Goal: Task Accomplishment & Management: Use online tool/utility

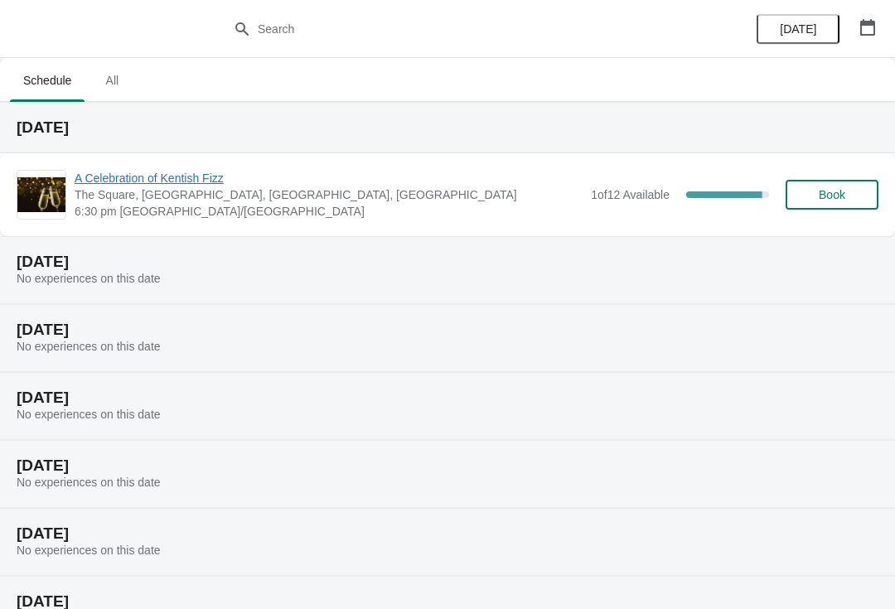
click at [568, 181] on span "A Celebration of Kentish Fizz" at bounding box center [329, 178] width 508 height 17
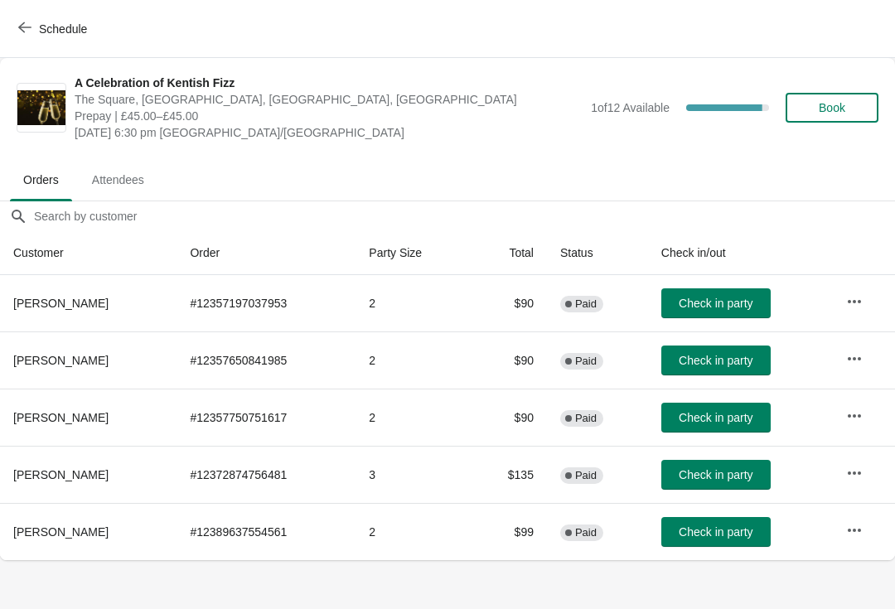
click at [739, 475] on span "Check in party" at bounding box center [715, 474] width 74 height 13
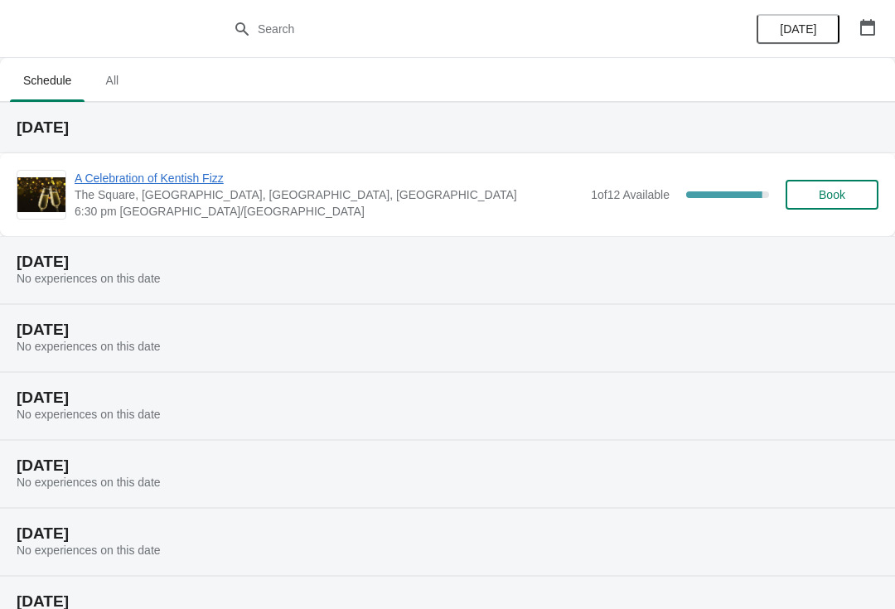
click at [157, 185] on span "A Celebration of Kentish Fizz" at bounding box center [329, 178] width 508 height 17
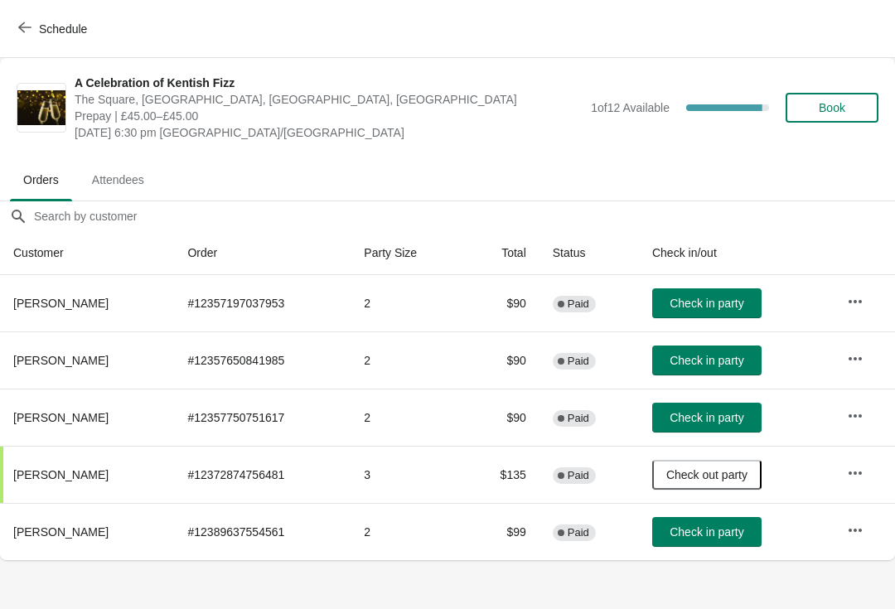
click at [714, 303] on span "Check in party" at bounding box center [706, 303] width 74 height 13
click at [36, 6] on div "Schedule" at bounding box center [447, 29] width 895 height 58
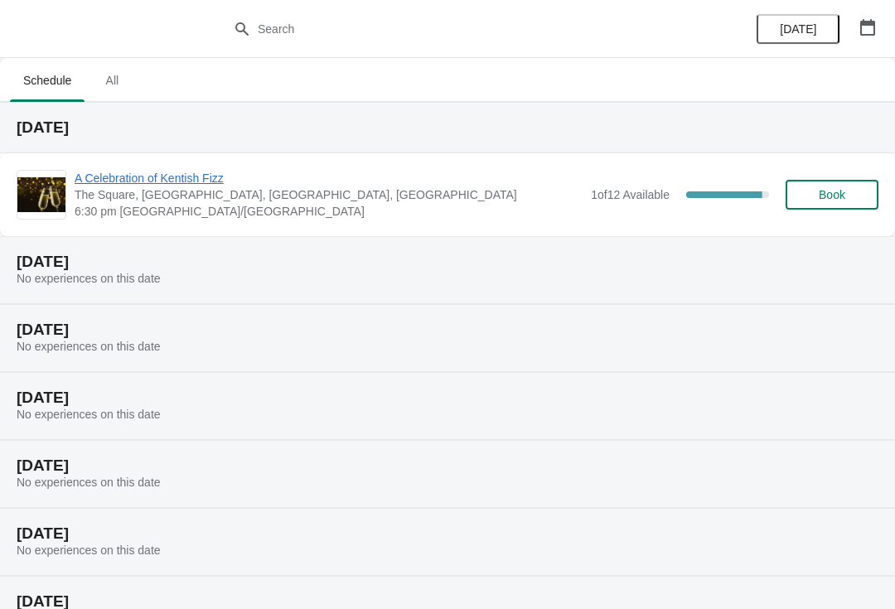
click at [848, 184] on button "Book" at bounding box center [831, 195] width 93 height 30
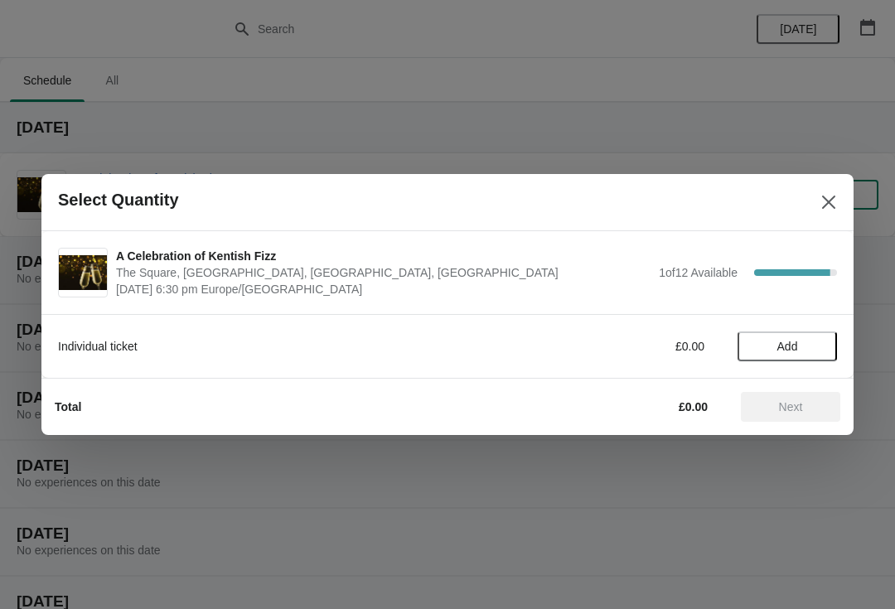
click at [823, 246] on div "A Celebration of Kentish Fizz The Square, Chilham, Canterbury, UK September 5 |…" at bounding box center [447, 272] width 812 height 83
click at [832, 200] on icon "Close" at bounding box center [828, 202] width 17 height 17
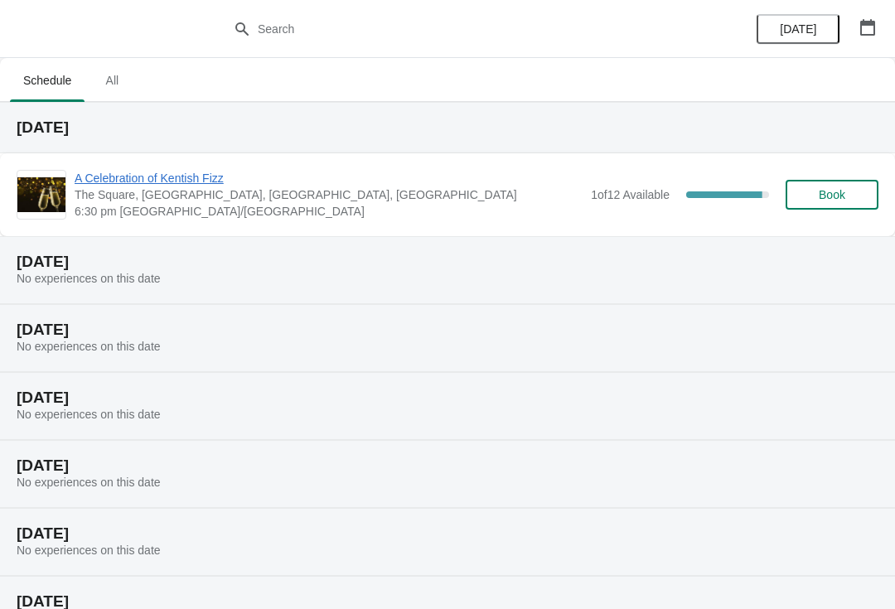
click at [128, 161] on div "A Celebration of Kentish Fizz The Square, Chilham, Canterbury, UK 6:30 pm Europ…" at bounding box center [447, 194] width 895 height 83
click at [118, 176] on span "A Celebration of Kentish Fizz" at bounding box center [329, 178] width 508 height 17
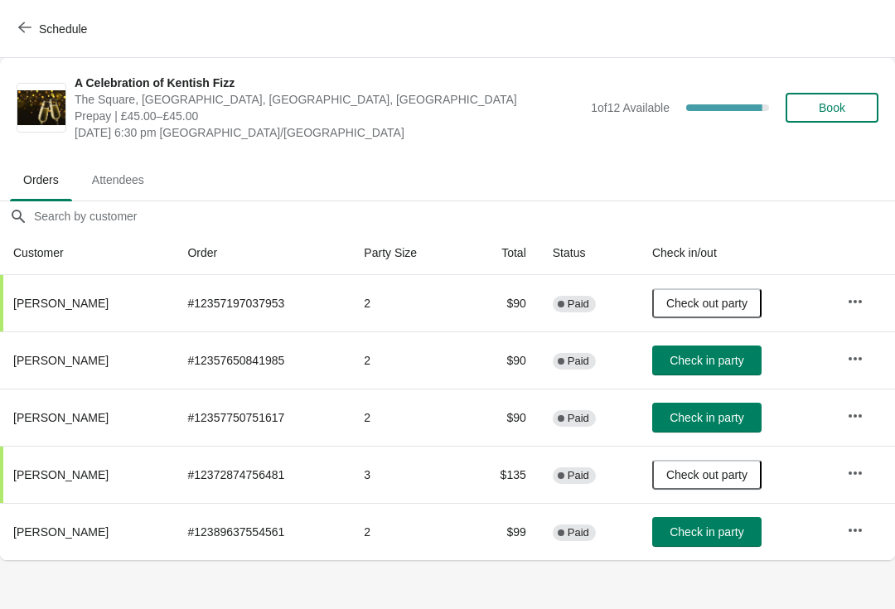
click at [706, 536] on span "Check in party" at bounding box center [706, 531] width 74 height 13
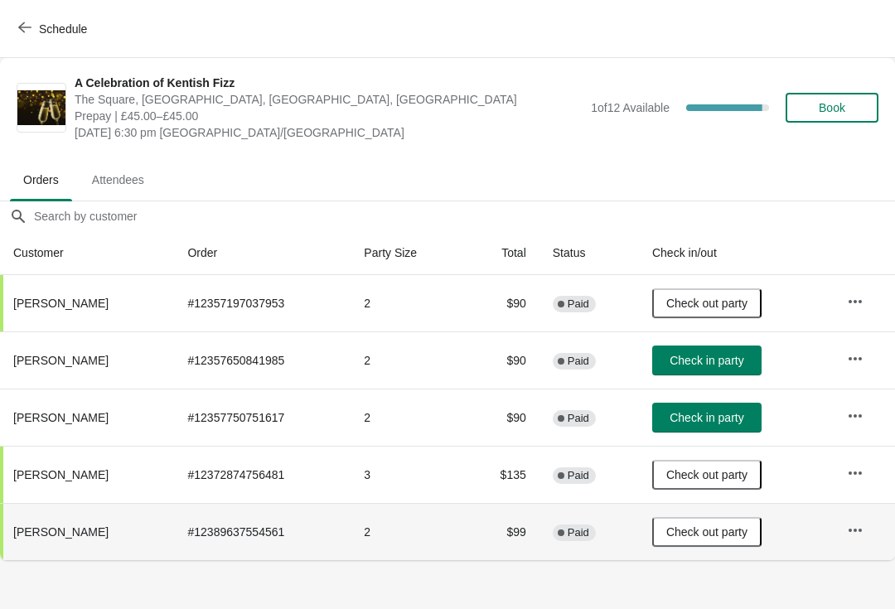
click at [695, 414] on span "Check in party" at bounding box center [706, 417] width 74 height 13
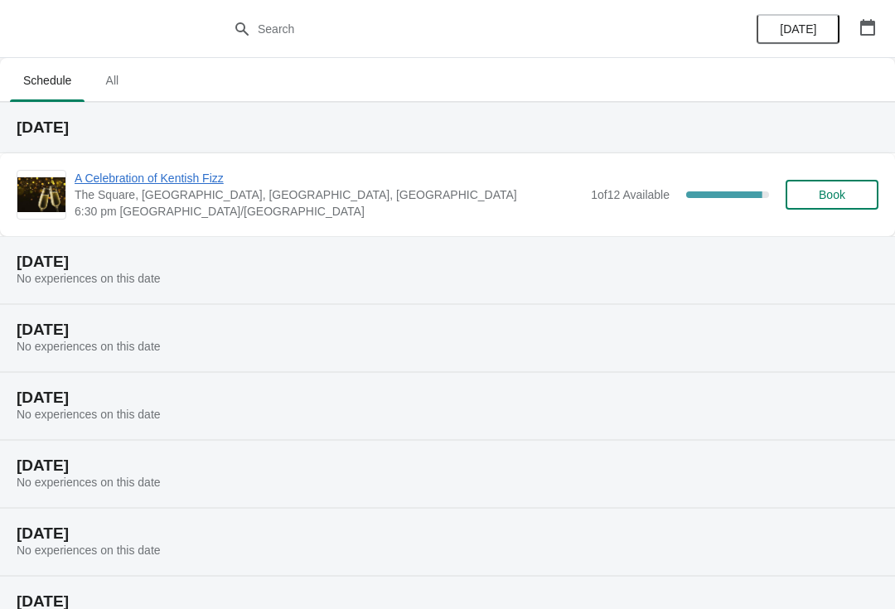
click at [144, 186] on span "A Celebration of Kentish Fizz" at bounding box center [329, 178] width 508 height 17
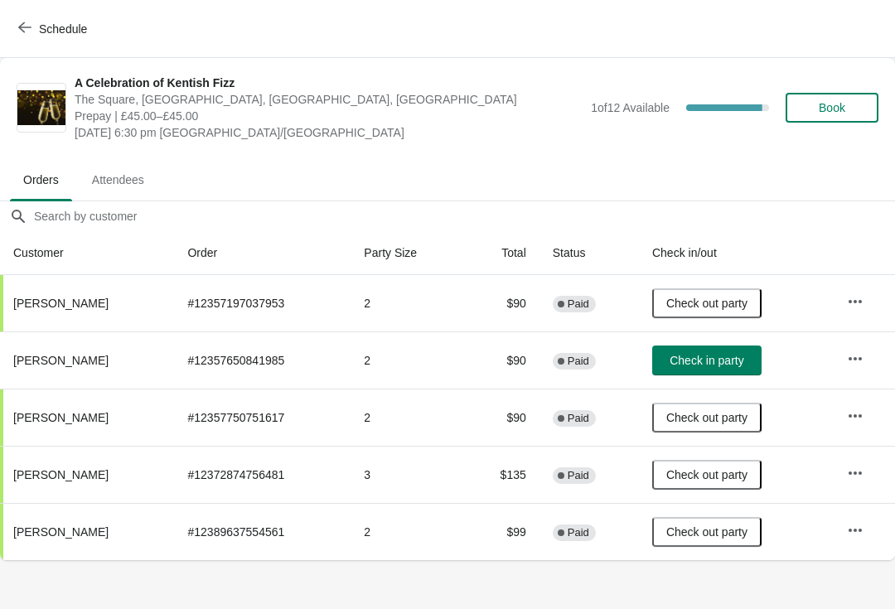
click at [688, 358] on span "Check in party" at bounding box center [706, 360] width 74 height 13
